Goal: Information Seeking & Learning: Learn about a topic

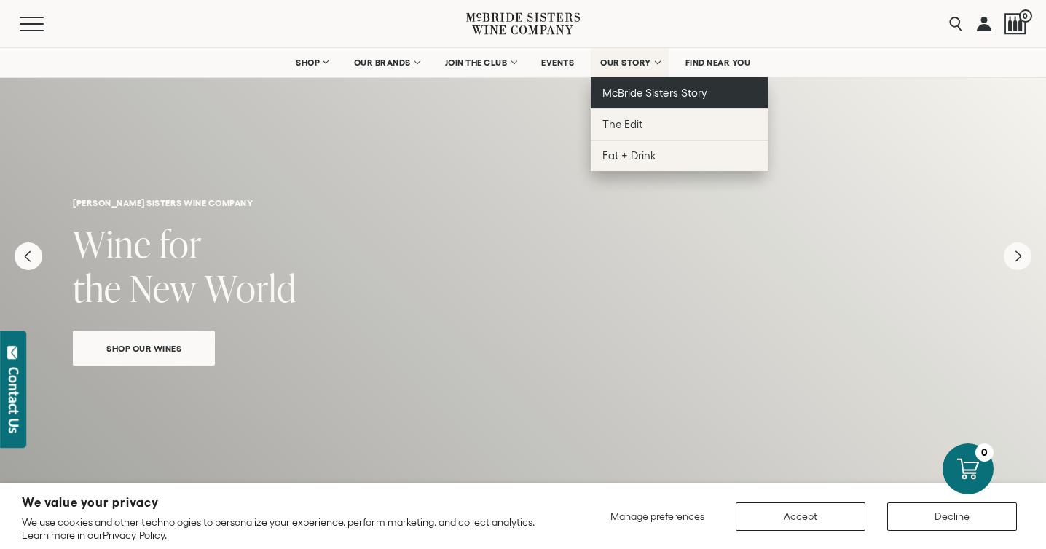
click at [640, 89] on span "McBride Sisters Story" at bounding box center [655, 93] width 104 height 12
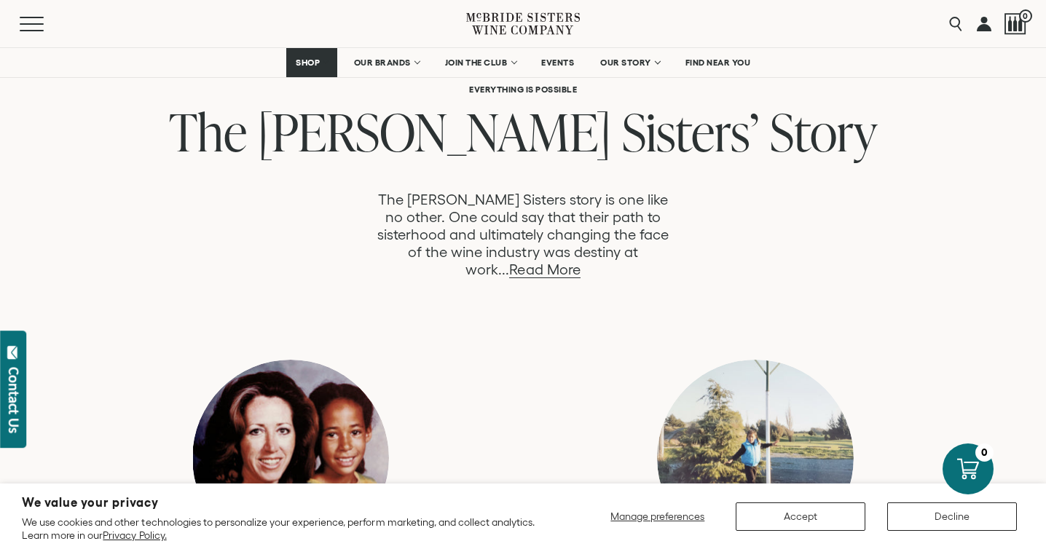
scroll to position [749, 0]
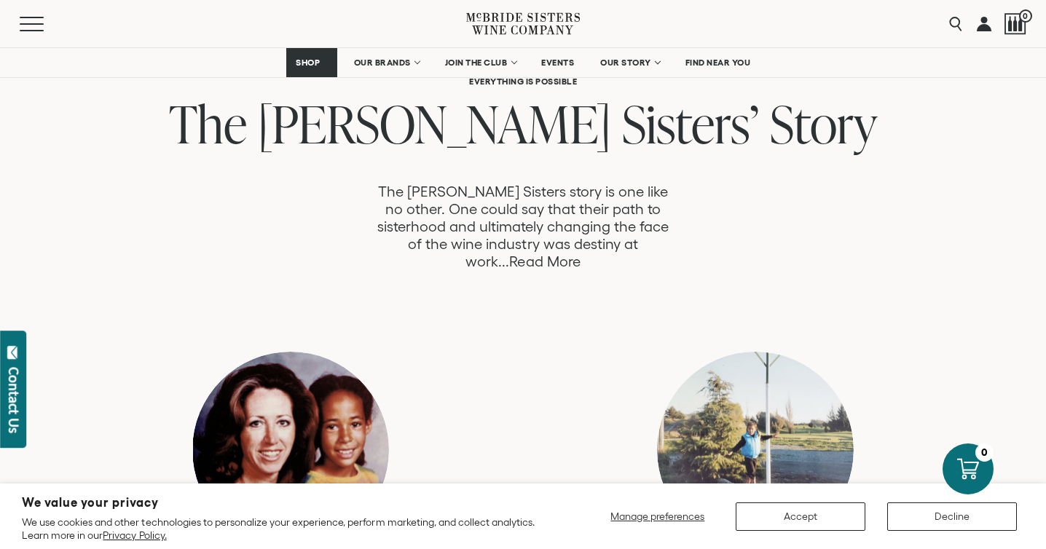
click at [580, 254] on link "Read More" at bounding box center [544, 262] width 71 height 17
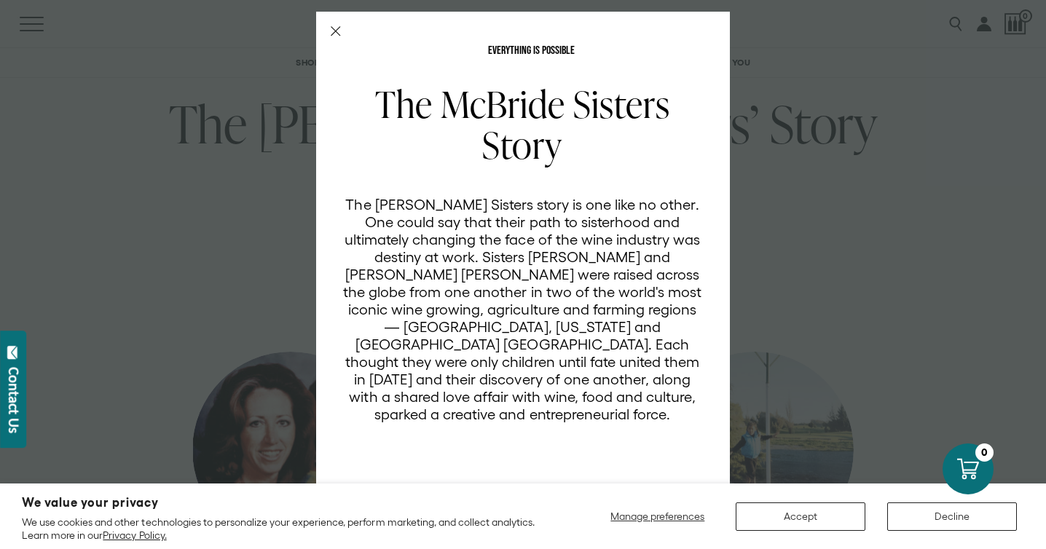
scroll to position [0, 0]
click at [333, 31] on icon "Close Modal" at bounding box center [336, 31] width 10 height 10
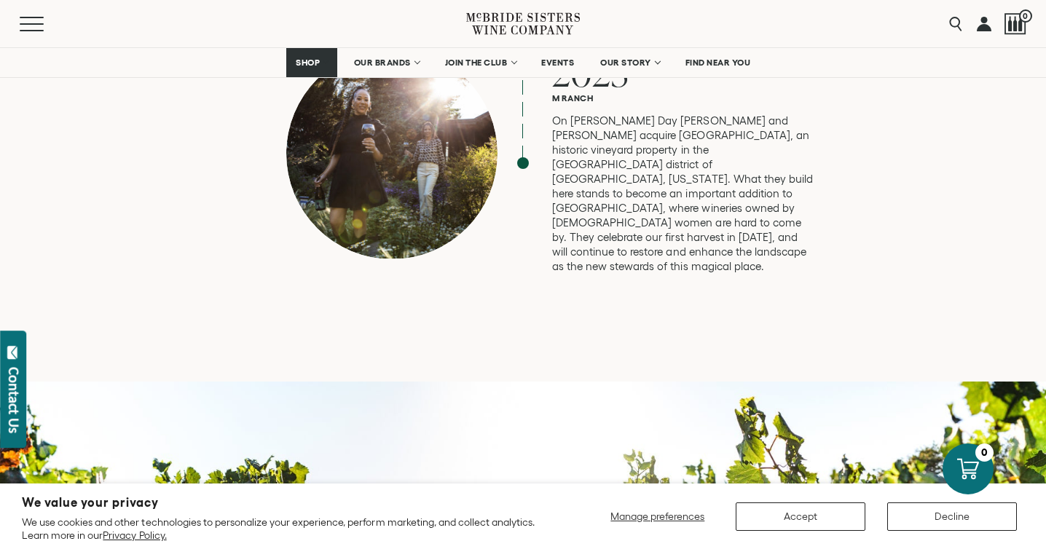
scroll to position [3979, 0]
